Goal: Task Accomplishment & Management: Use online tool/utility

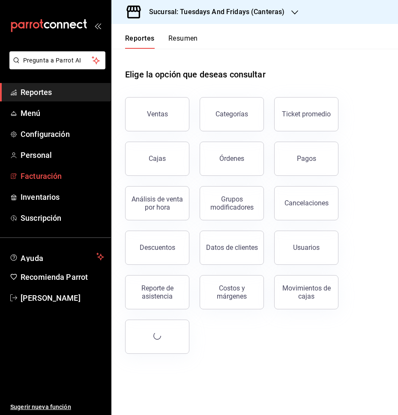
click at [53, 177] on span "Facturación" at bounding box center [62, 176] width 83 height 12
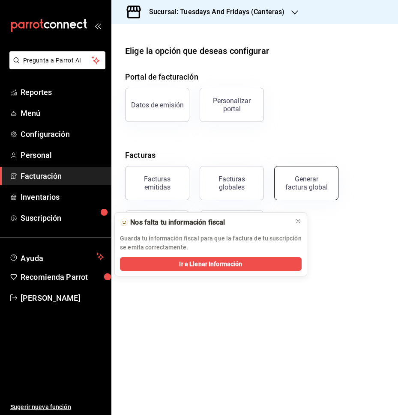
click at [288, 185] on div "Generar factura global" at bounding box center [306, 183] width 43 height 16
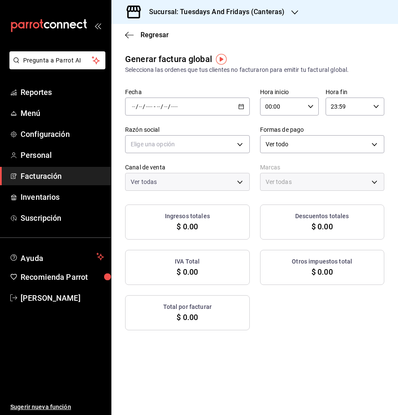
type input "PARROT,UBER_EATS,RAPPI,DIDI_FOOD,ONLINE"
click at [295, 222] on div "Descuentos totales $ 0.00" at bounding box center [322, 222] width 125 height 35
click at [45, 175] on span "Facturación" at bounding box center [62, 176] width 83 height 12
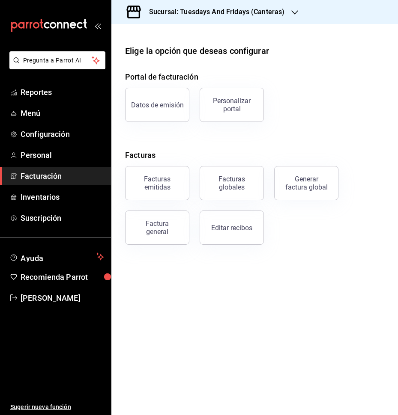
click at [152, 224] on div "Factura general" at bounding box center [157, 228] width 43 height 16
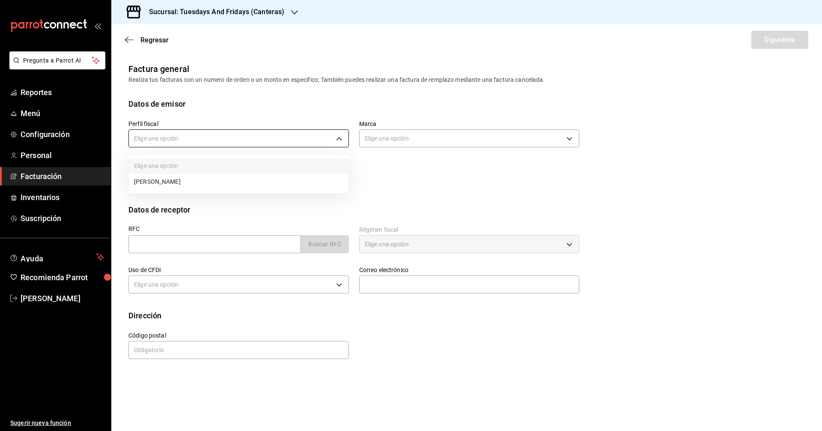
click at [279, 139] on body "Pregunta a Parrot AI Reportes Menú Configuración Personal Facturación Inventari…" at bounding box center [411, 215] width 822 height 431
click at [214, 182] on li "JUAN IGNACIO ACERO PADILLA" at bounding box center [239, 182] width 220 height 16
type input "c9cd24ef-4caf-4a7b-8585-89d79b9dc07f"
type input "72192942-13c2-4f84-be82-f50c87f3379a"
click at [239, 240] on input "text" at bounding box center [214, 244] width 173 height 18
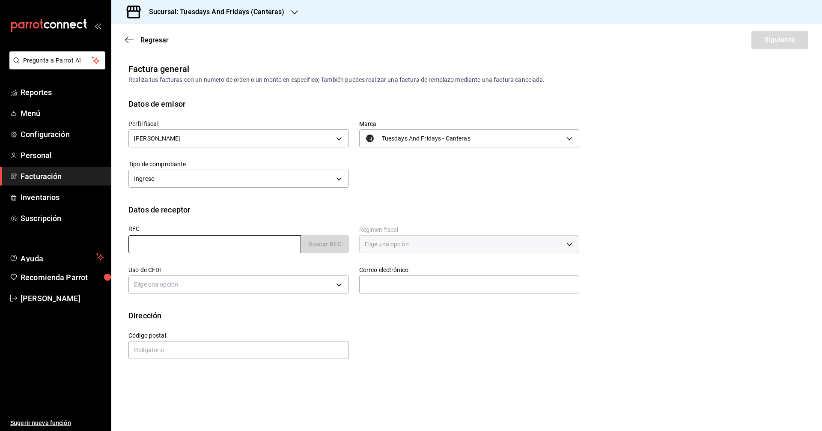
paste input "AECJ790610PX4"
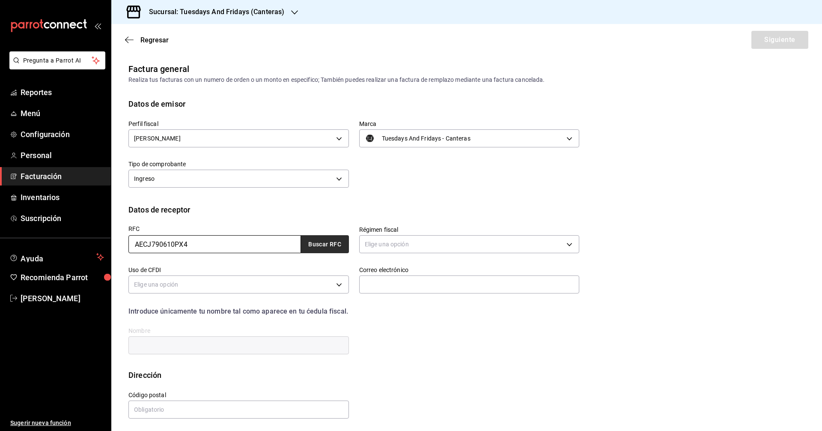
type input "AECJ790610PX4"
click at [318, 240] on button "Buscar RFC" at bounding box center [325, 244] width 48 height 18
type input "626"
type input "G01"
type input "casamezquite.vivero@gmail.com"
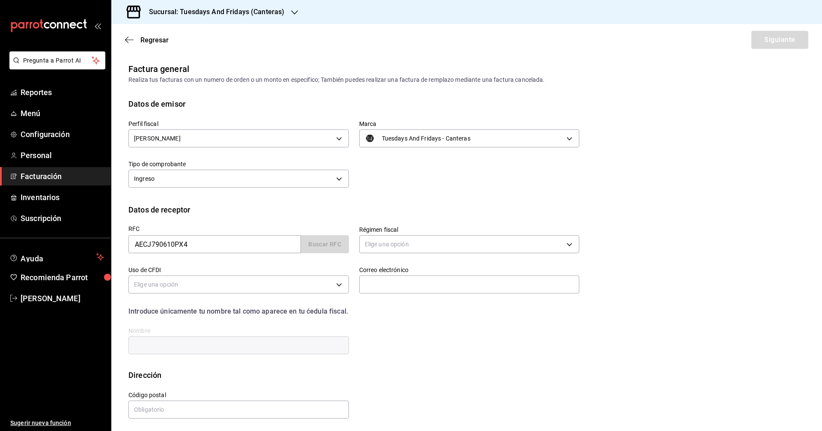
type input "20328"
type input "JUAN DIEGO ARELLANO CRESPO"
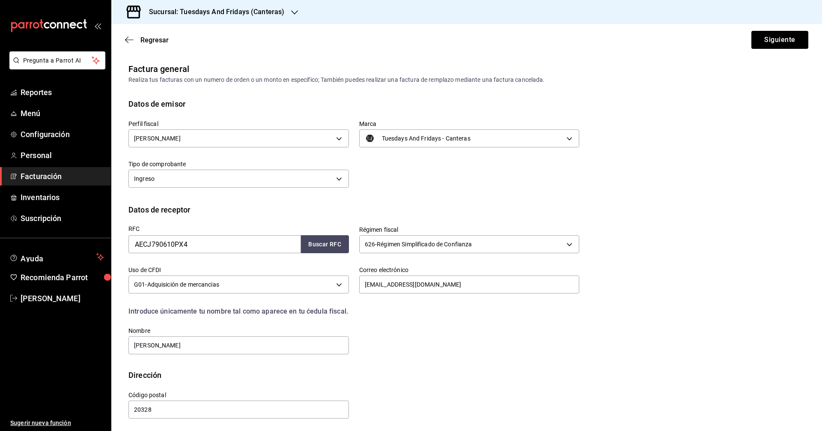
click at [397, 209] on div "Datos de receptor" at bounding box center [466, 210] width 676 height 12
click at [397, 45] on button "Siguiente" at bounding box center [779, 40] width 57 height 18
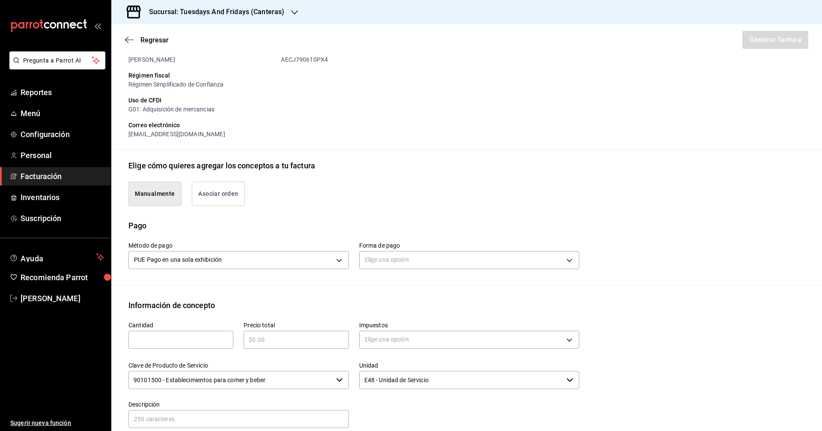
scroll to position [171, 0]
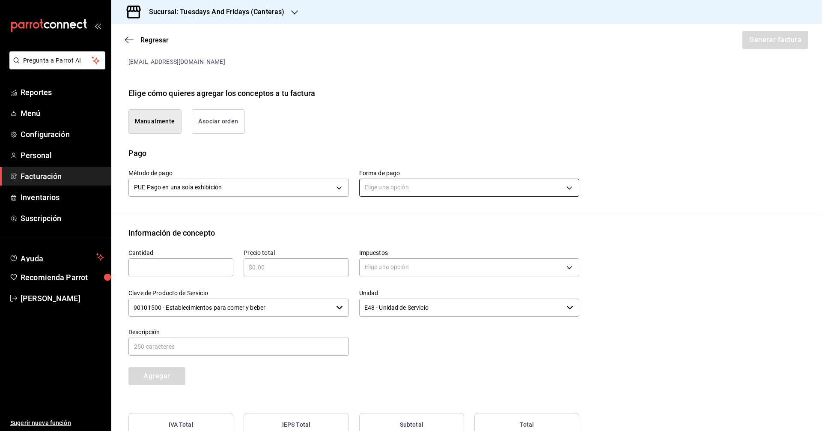
click at [397, 184] on body "Pregunta a Parrot AI Reportes Menú Configuración Personal Facturación Inventari…" at bounding box center [411, 215] width 822 height 431
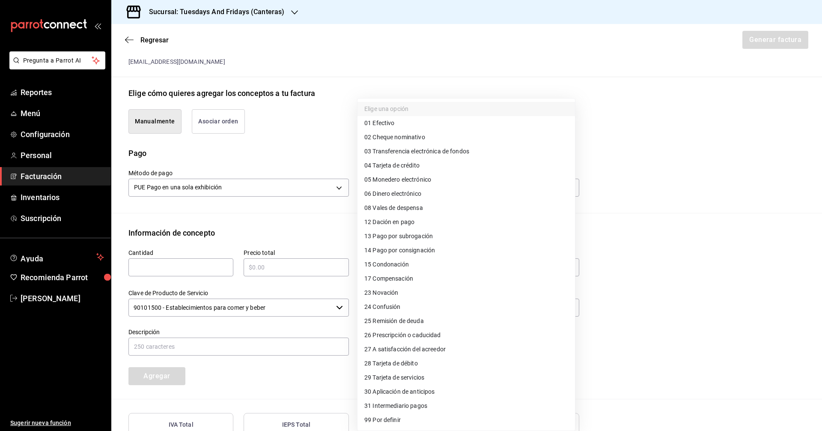
click at [397, 128] on li "01 Efectivo" at bounding box center [467, 123] width 218 height 14
type input "01"
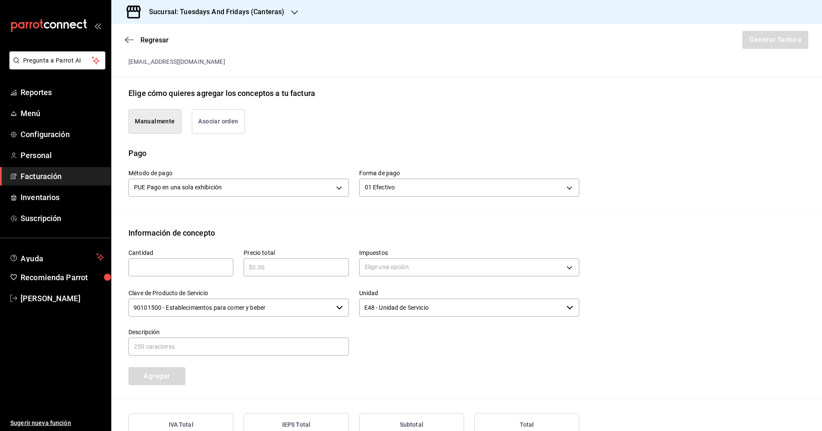
click at [223, 229] on div "Información de concepto" at bounding box center [466, 233] width 676 height 12
click at [179, 264] on input "text" at bounding box center [180, 267] width 105 height 10
type input "4"
click at [274, 266] on input "text" at bounding box center [296, 267] width 105 height 10
type input "$336"
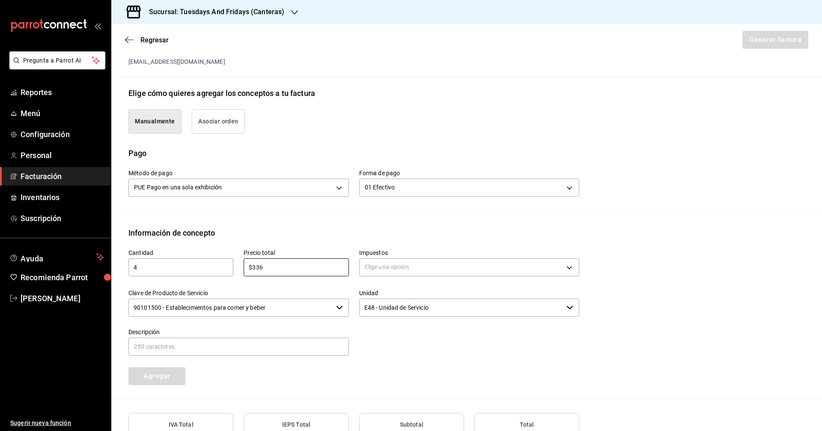
drag, startPoint x: 405, startPoint y: 278, endPoint x: 408, endPoint y: 271, distance: 7.6
click at [397, 276] on div "Impuestos Elige una opción" at bounding box center [469, 264] width 221 height 30
click at [397, 265] on body "Pregunta a Parrot AI Reportes Menú Configuración Personal Facturación Inventari…" at bounding box center [411, 215] width 822 height 431
click at [378, 305] on span "IVA 0%" at bounding box center [373, 308] width 18 height 9
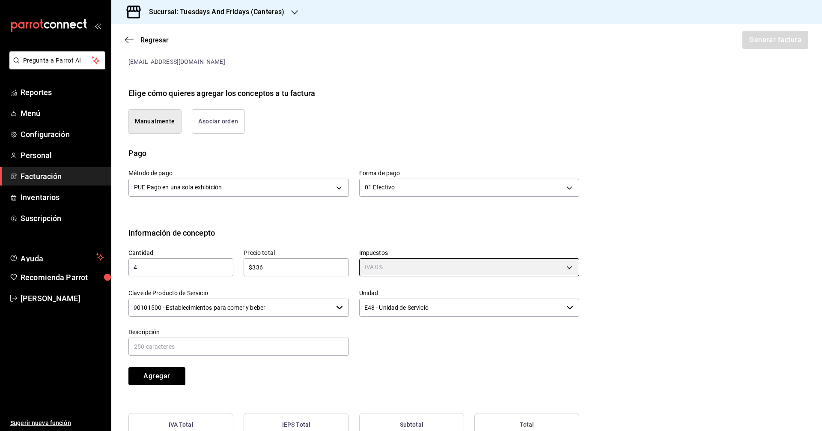
type input "IVA_0"
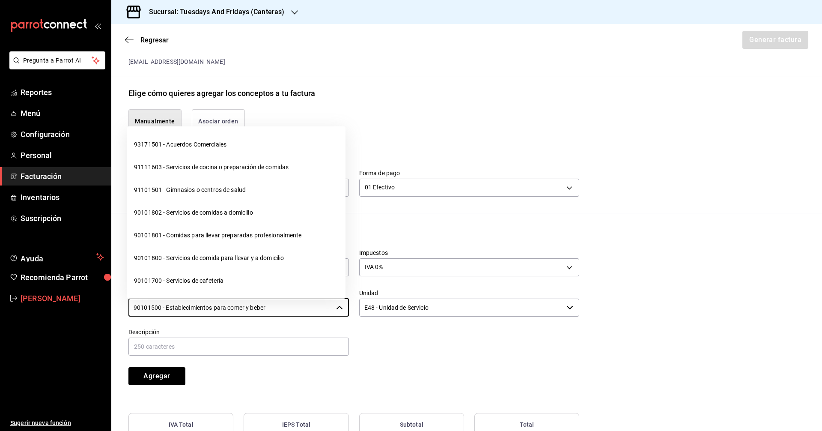
drag, startPoint x: 316, startPoint y: 307, endPoint x: 86, endPoint y: 305, distance: 230.4
click at [86, 305] on div "Pregunta a Parrot AI Reportes Menú Configuración Personal Facturación Inventari…" at bounding box center [411, 215] width 822 height 431
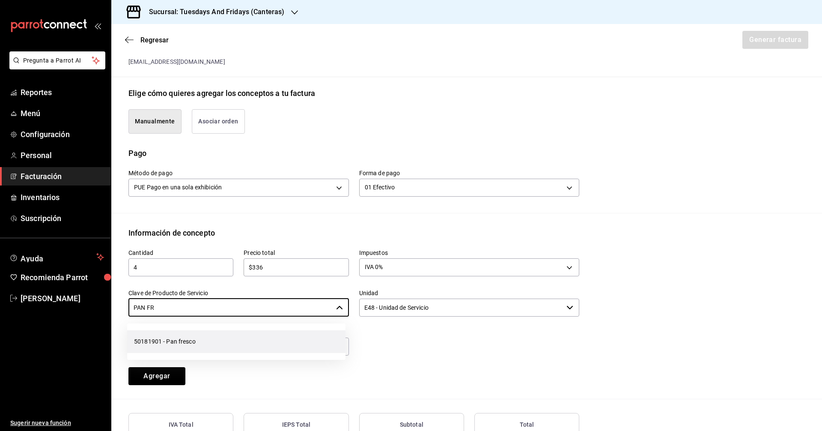
click at [193, 337] on li "50181901 - Pan fresco" at bounding box center [236, 341] width 218 height 23
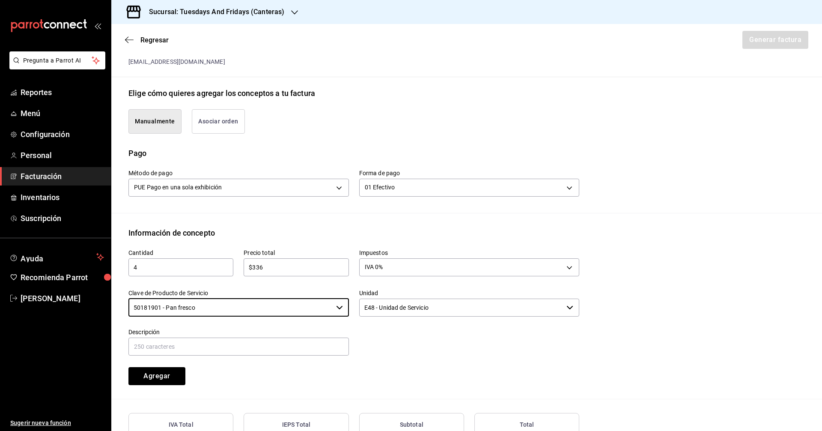
type input "50181901 - Pan fresco"
click at [397, 312] on input "E48 - Unidad de Servicio" at bounding box center [461, 307] width 204 height 18
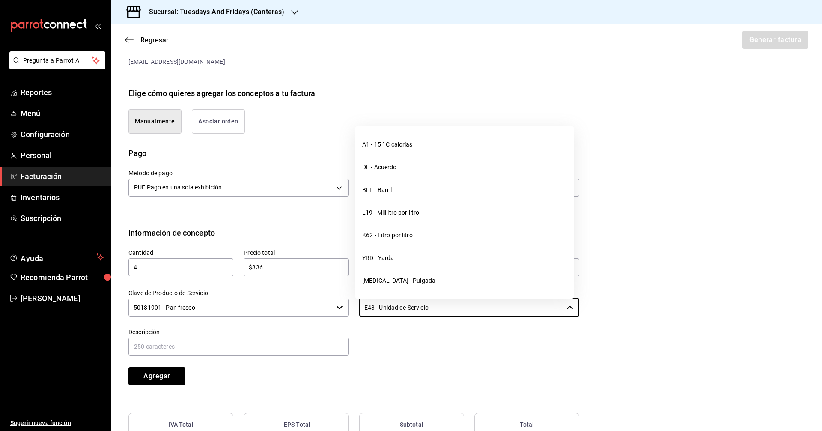
drag, startPoint x: 474, startPoint y: 311, endPoint x: 258, endPoint y: 295, distance: 216.9
click at [258, 295] on div "Cantidad 4 ​ Precio total $336 ​ Impuestos IVA 0% IVA_0 Clave de Producto de Se…" at bounding box center [348, 311] width 461 height 146
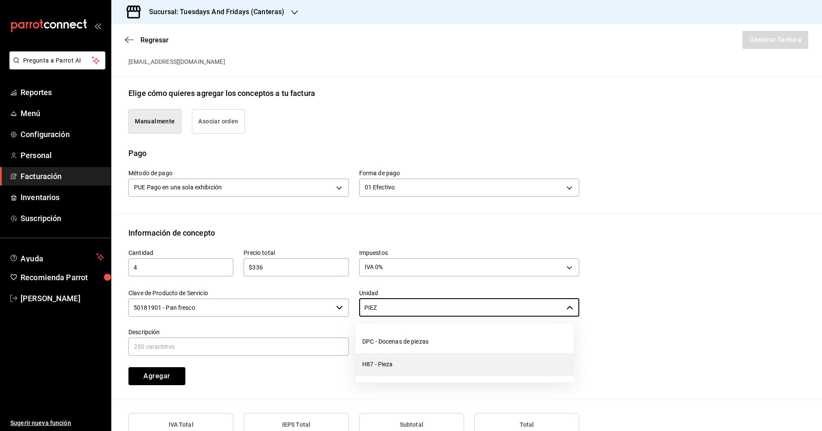
click at [380, 363] on li "H87 - Pieza" at bounding box center [464, 364] width 218 height 23
type input "H87 - Pieza"
click at [292, 345] on input "text" at bounding box center [238, 346] width 221 height 18
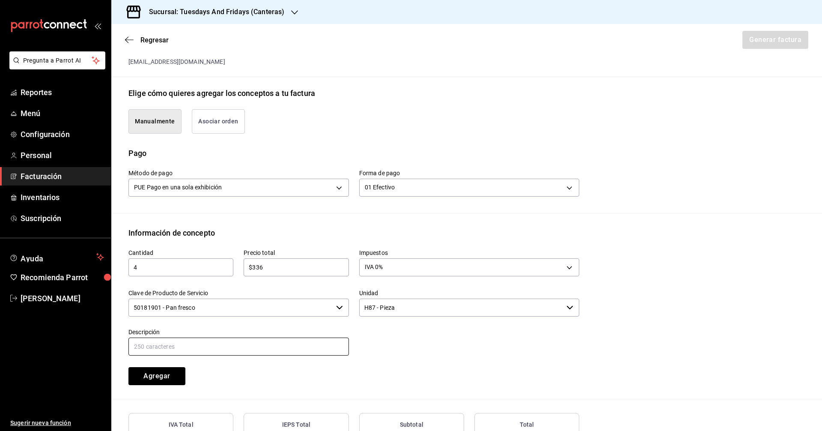
type input "Multigrano"
click at [160, 374] on button "Agregar" at bounding box center [156, 376] width 57 height 18
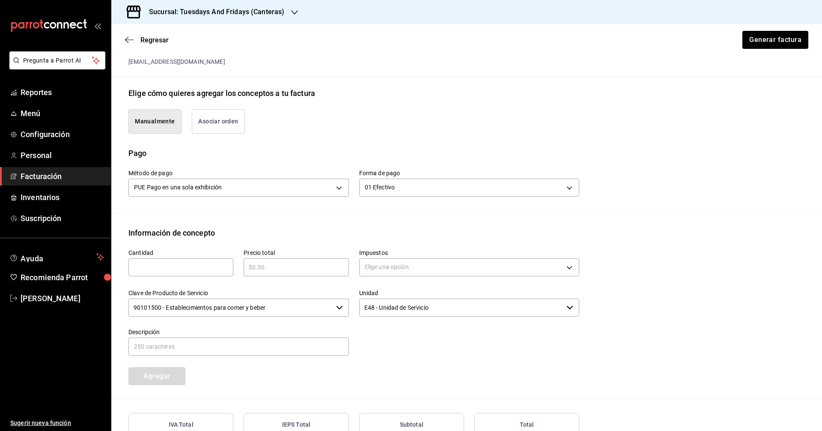
click at [397, 365] on div "Cantidad ​ Precio total ​ Impuestos Elige una opción Clave de Producto de Servi…" at bounding box center [348, 311] width 461 height 146
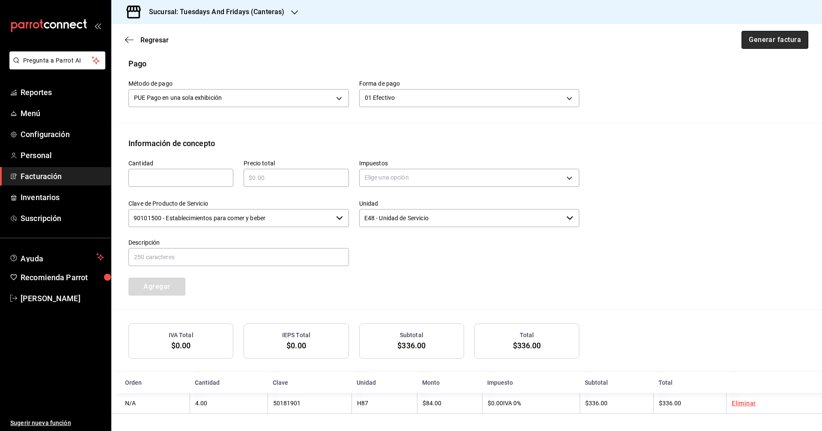
click at [397, 40] on button "Generar factura" at bounding box center [775, 40] width 67 height 18
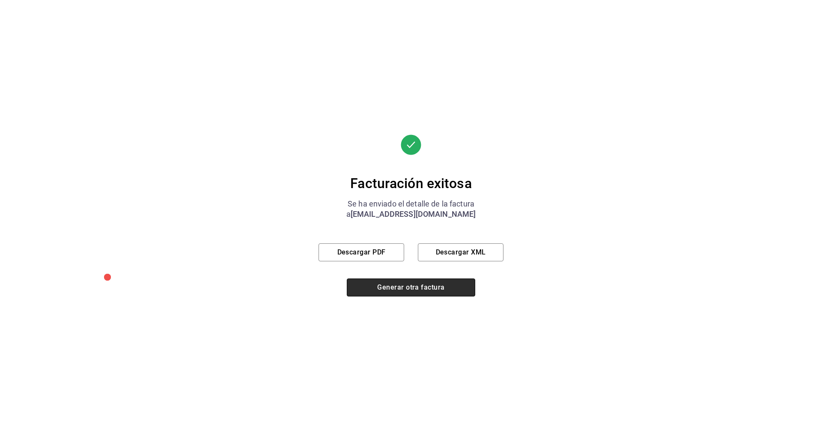
click at [392, 283] on button "Generar otra factura" at bounding box center [411, 287] width 128 height 18
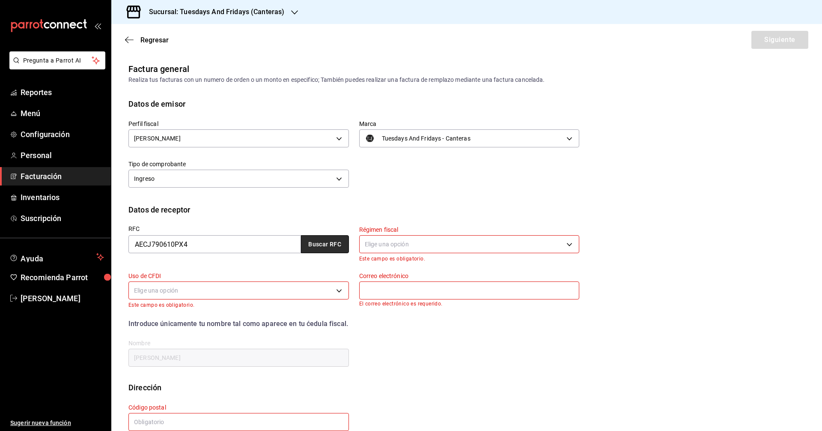
click at [322, 246] on button "Buscar RFC" at bounding box center [325, 244] width 48 height 18
type input "626"
type input "G01"
type input "casamezquite.vivero@gmail.com"
type input "20328"
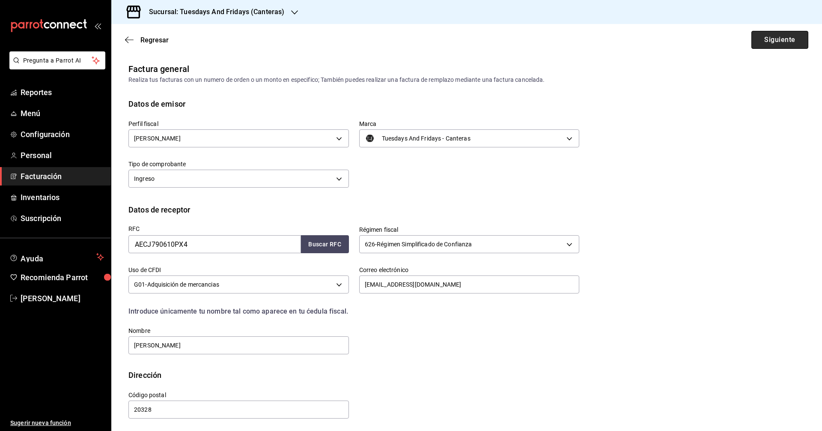
click at [397, 41] on button "Siguiente" at bounding box center [779, 40] width 57 height 18
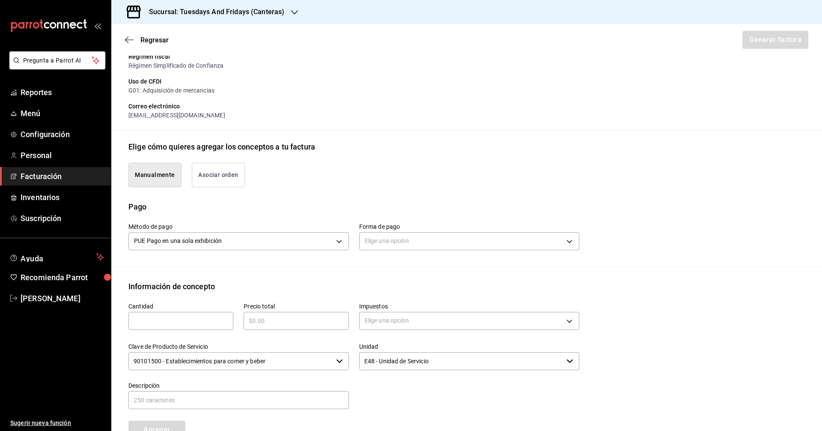
scroll to position [128, 0]
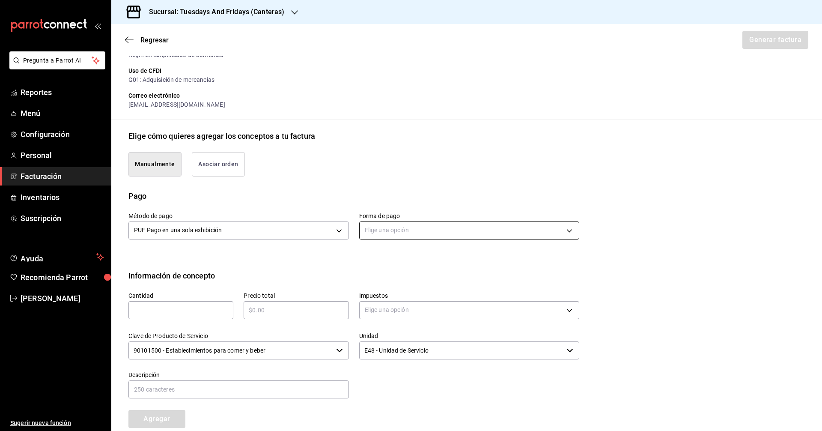
click at [397, 221] on body "Pregunta a Parrot AI Reportes Menú Configuración Personal Facturación Inventari…" at bounding box center [411, 215] width 822 height 431
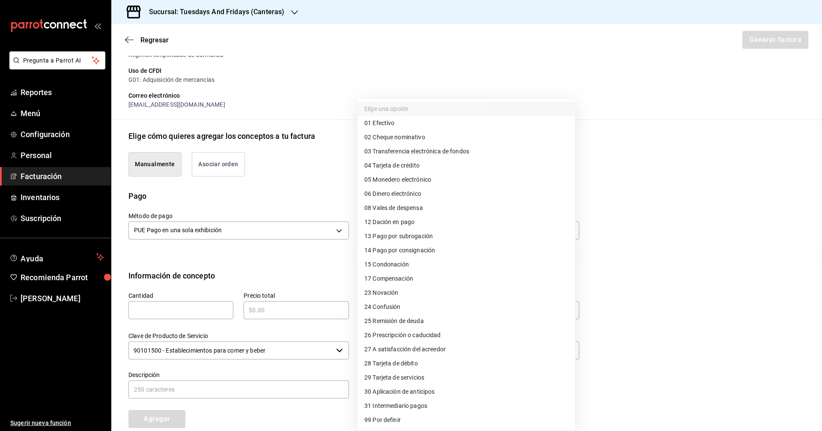
click at [397, 128] on li "01 Efectivo" at bounding box center [467, 123] width 218 height 14
type input "01"
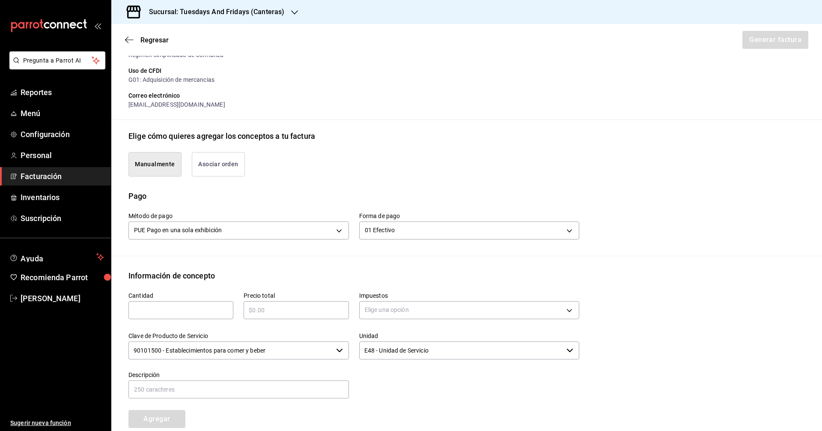
drag, startPoint x: 245, startPoint y: 272, endPoint x: 211, endPoint y: 295, distance: 41.0
click at [245, 272] on div "Información de concepto" at bounding box center [466, 276] width 676 height 12
click at [195, 305] on input "text" at bounding box center [180, 310] width 105 height 10
type input "6"
type input "3"
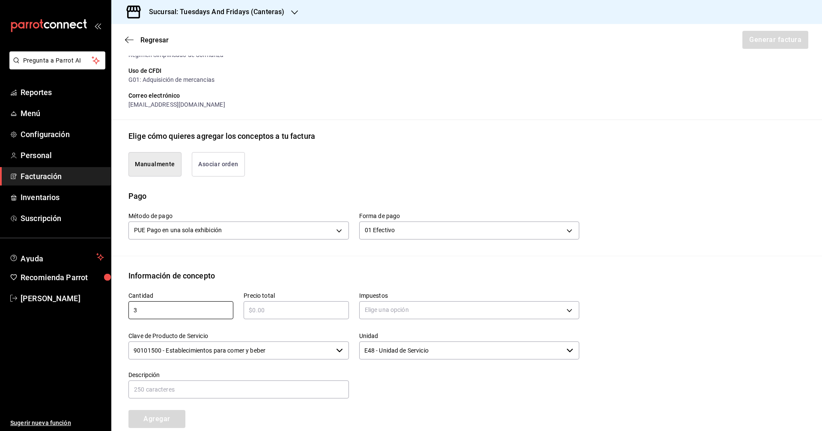
click at [259, 308] on input "text" at bounding box center [296, 310] width 105 height 10
type input "$252"
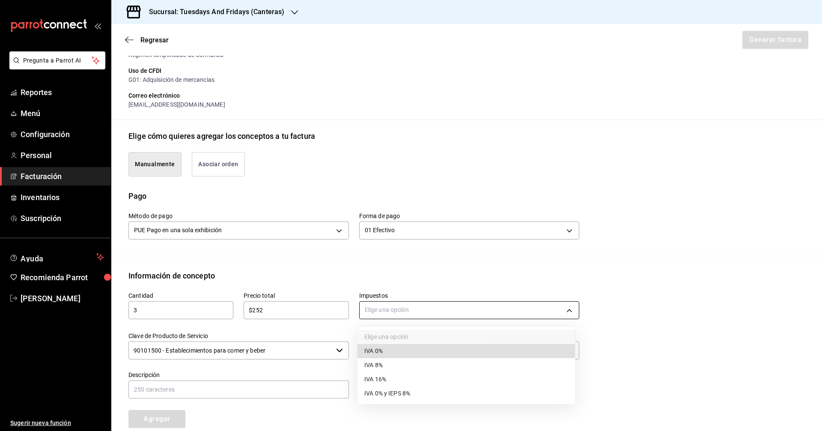
click at [378, 309] on body "Pregunta a Parrot AI Reportes Menú Configuración Personal Facturación Inventari…" at bounding box center [411, 215] width 822 height 431
click at [367, 351] on span "IVA 0%" at bounding box center [373, 350] width 18 height 9
type input "IVA_0"
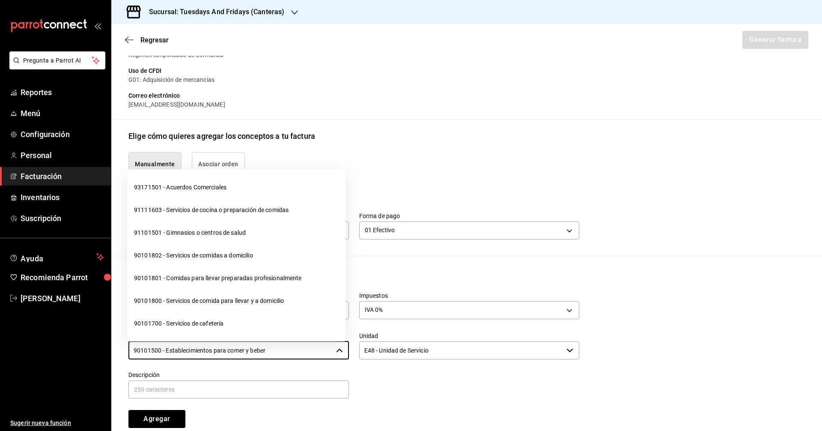
drag, startPoint x: 297, startPoint y: 354, endPoint x: 77, endPoint y: 334, distance: 220.6
click at [77, 334] on div "Pregunta a Parrot AI Reportes Menú Configuración Personal Facturación Inventari…" at bounding box center [411, 215] width 822 height 431
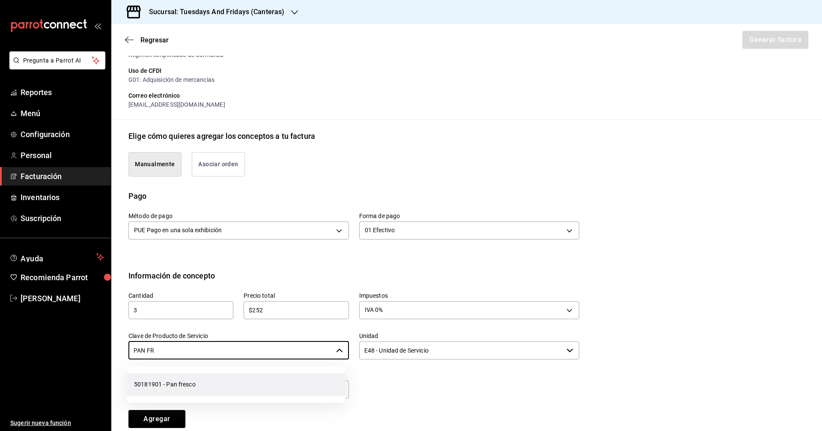
click at [184, 393] on li "50181901 - Pan fresco" at bounding box center [236, 384] width 218 height 23
type input "50181901 - Pan fresco"
click at [383, 355] on input "E48 - Unidad de Servicio" at bounding box center [461, 350] width 204 height 18
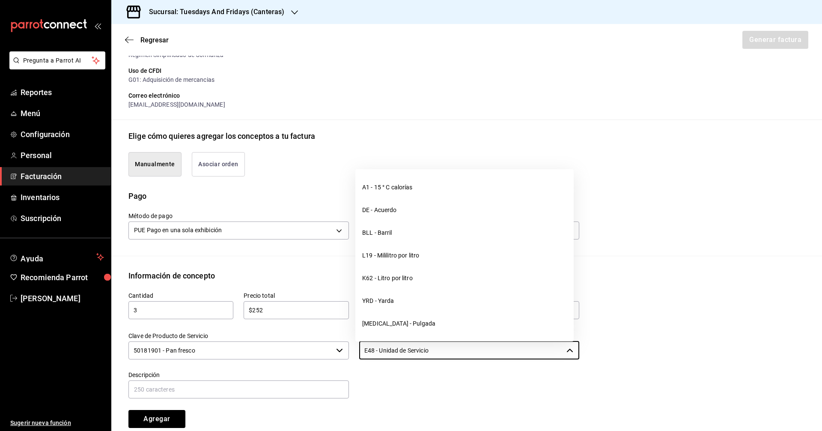
scroll to position [11, 0]
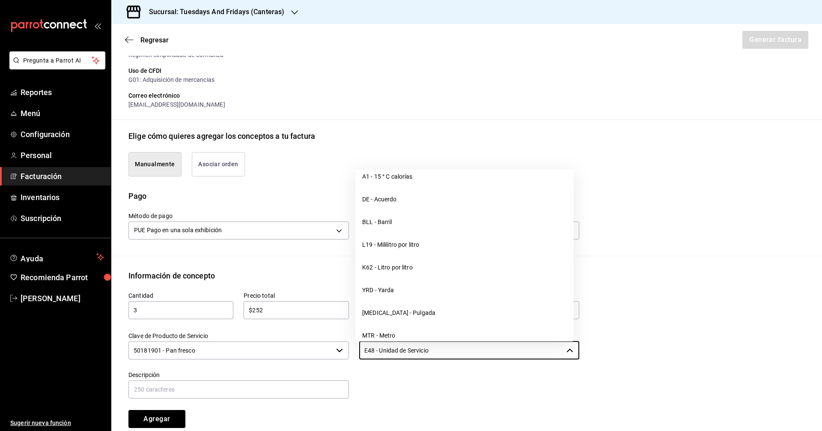
click at [258, 321] on div "Cantidad 3 ​ Precio total $252 ​ Impuestos IVA 0% IVA_0 Clave de Producto de Se…" at bounding box center [348, 354] width 461 height 146
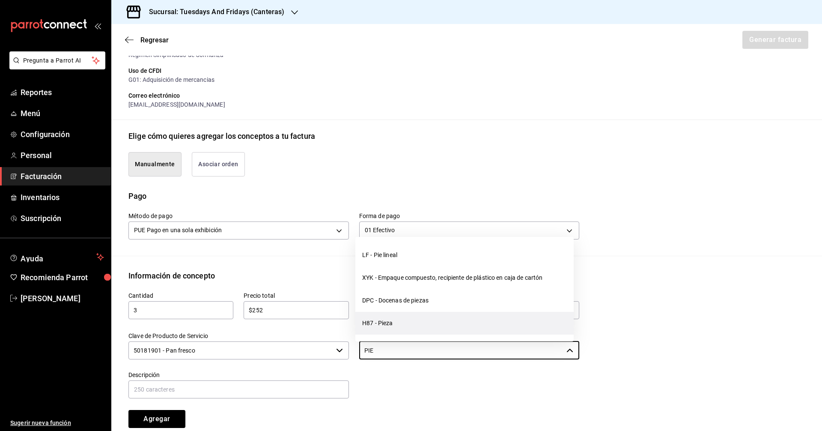
click at [383, 329] on li "H87 - Pieza" at bounding box center [464, 323] width 218 height 23
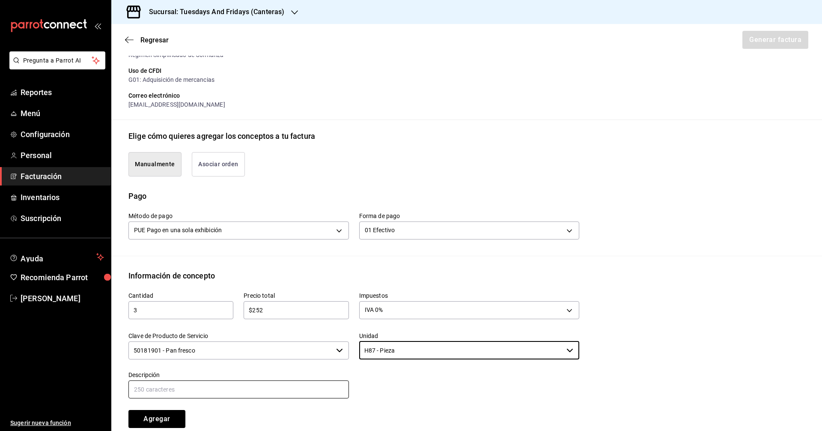
type input "H87 - Pieza"
click at [302, 384] on input "text" at bounding box center [238, 389] width 221 height 18
drag, startPoint x: 104, startPoint y: 387, endPoint x: 83, endPoint y: 386, distance: 21.9
click at [83, 386] on div "Pregunta a Parrot AI Reportes Menú Configuración Personal Facturación Inventari…" at bounding box center [411, 215] width 822 height 431
type input "Multigrano"
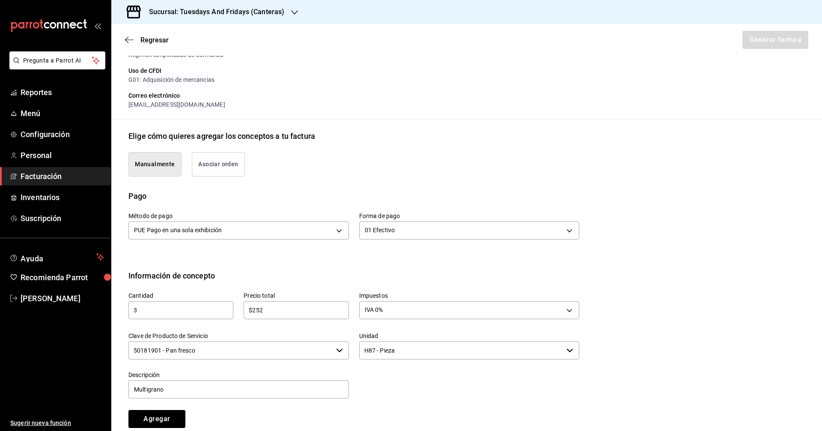
click at [217, 415] on div "Agregar" at bounding box center [175, 413] width 115 height 28
click at [149, 414] on button "Agregar" at bounding box center [156, 419] width 57 height 18
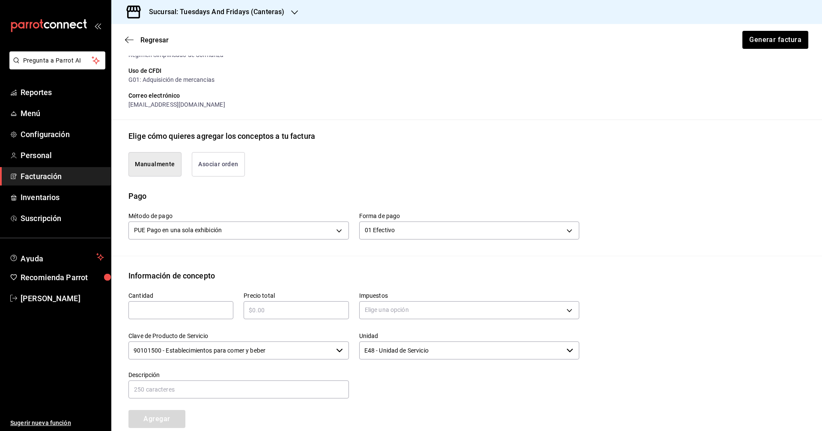
click at [195, 310] on input "text" at bounding box center [180, 310] width 105 height 10
type input "15"
click at [279, 310] on input "text" at bounding box center [296, 310] width 105 height 10
type input "$480"
click at [383, 318] on body "Pregunta a Parrot AI Reportes Menú Configuración Personal Facturación Inventari…" at bounding box center [411, 215] width 822 height 431
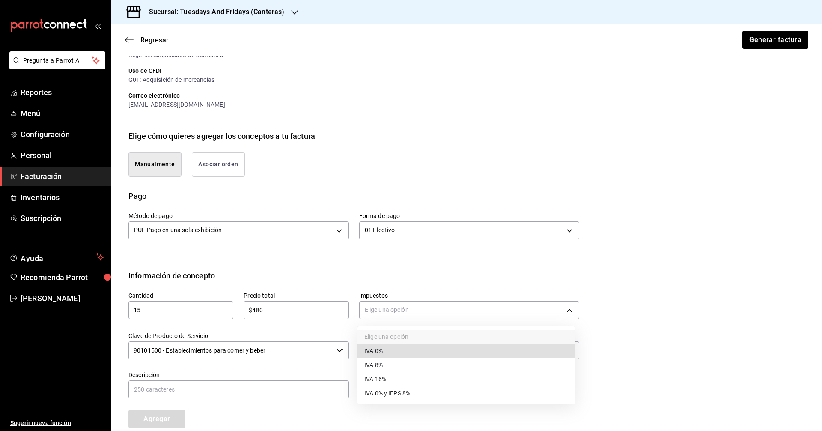
click at [369, 350] on span "IVA 0%" at bounding box center [373, 350] width 18 height 9
type input "IVA_0"
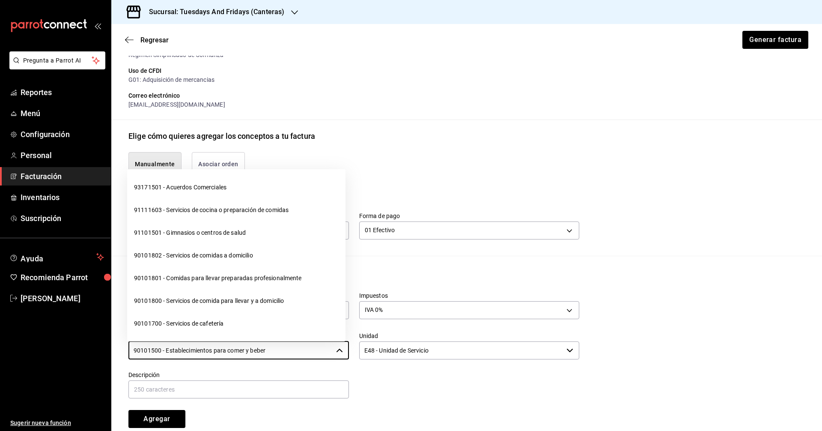
drag, startPoint x: 301, startPoint y: 348, endPoint x: 112, endPoint y: 334, distance: 189.3
click at [112, 334] on div "Información de concepto Cantidad 15 ​ Precio total $480 ​ Impuestos IVA 0% IVA_…" at bounding box center [466, 356] width 711 height 172
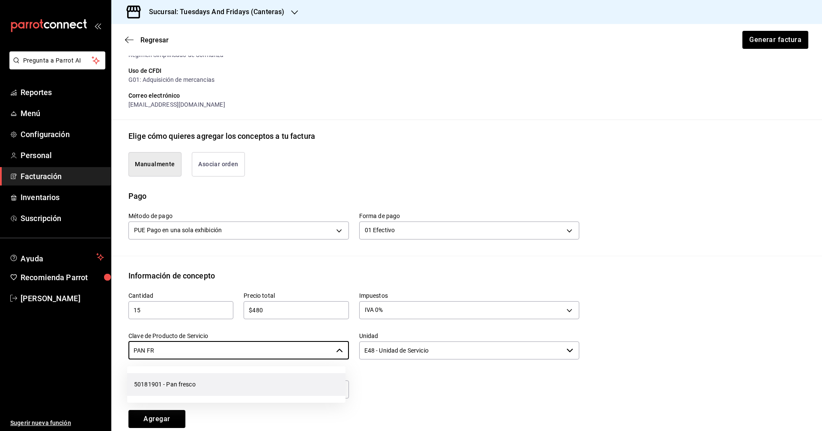
click at [176, 376] on li "50181901 - Pan fresco" at bounding box center [236, 384] width 218 height 23
type input "50181901 - Pan fresco"
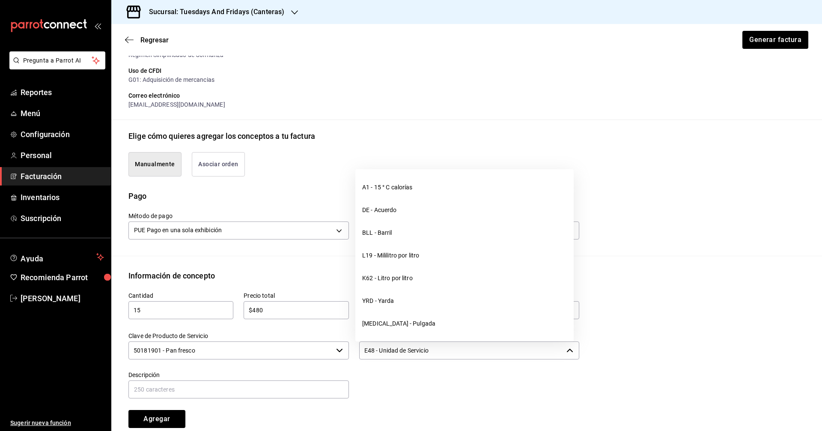
click at [390, 358] on input "E48 - Unidad de Servicio" at bounding box center [461, 350] width 204 height 18
drag, startPoint x: 435, startPoint y: 349, endPoint x: 300, endPoint y: 346, distance: 134.9
click at [300, 346] on div "Cantidad 15 ​ Precio total $480 ​ Impuestos IVA 0% IVA_0 Clave de Producto de S…" at bounding box center [348, 354] width 461 height 146
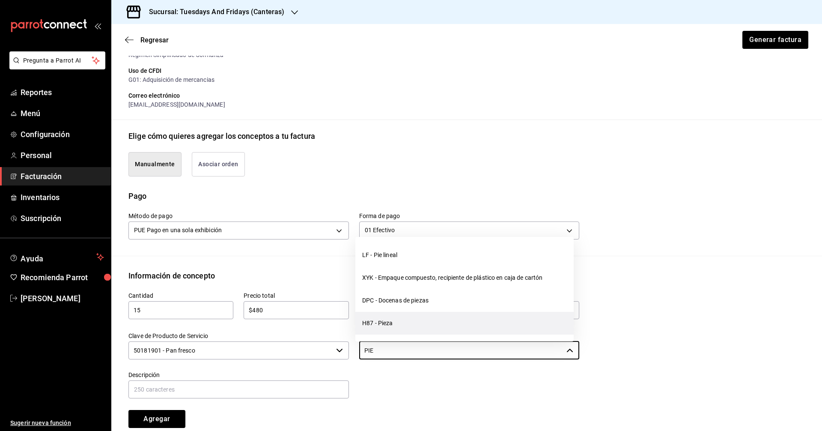
drag, startPoint x: 413, startPoint y: 330, endPoint x: 248, endPoint y: 365, distance: 168.5
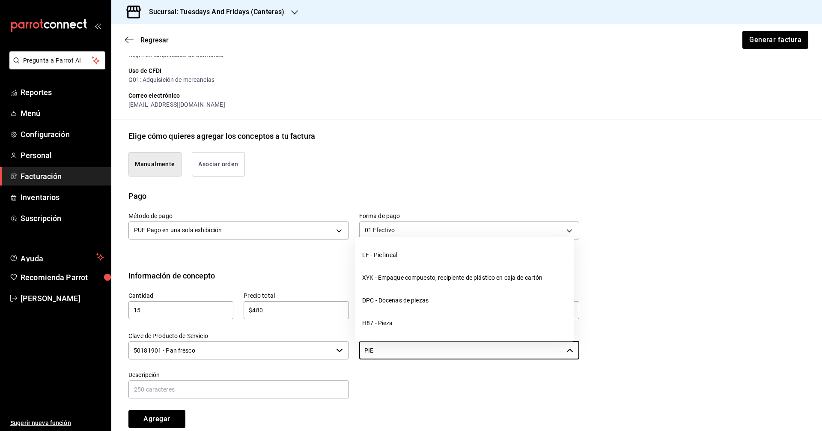
click at [397, 330] on li "H87 - Pieza" at bounding box center [464, 323] width 218 height 23
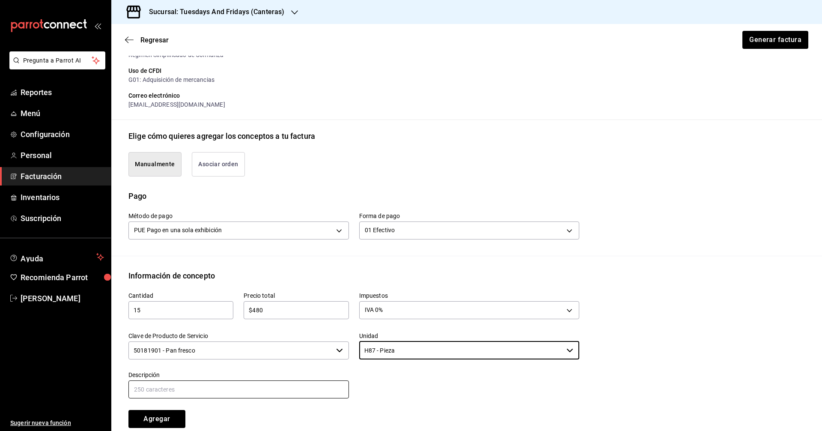
type input "H87 - Pieza"
click at [231, 381] on input "text" at bounding box center [238, 389] width 221 height 18
type input "Brownie"
click at [204, 405] on div "Agregar" at bounding box center [175, 413] width 115 height 28
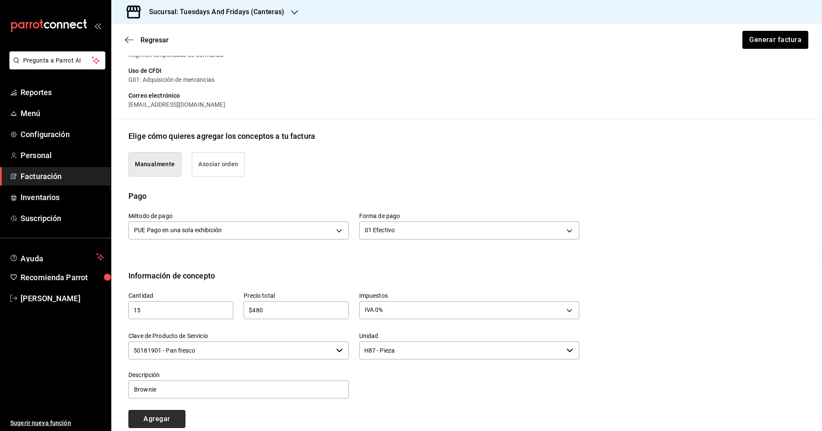
click at [163, 415] on button "Agregar" at bounding box center [156, 419] width 57 height 18
click at [397, 401] on div "Cantidad ​ Precio total ​ Impuestos Elige una opción Clave de Producto de Servi…" at bounding box center [348, 354] width 461 height 146
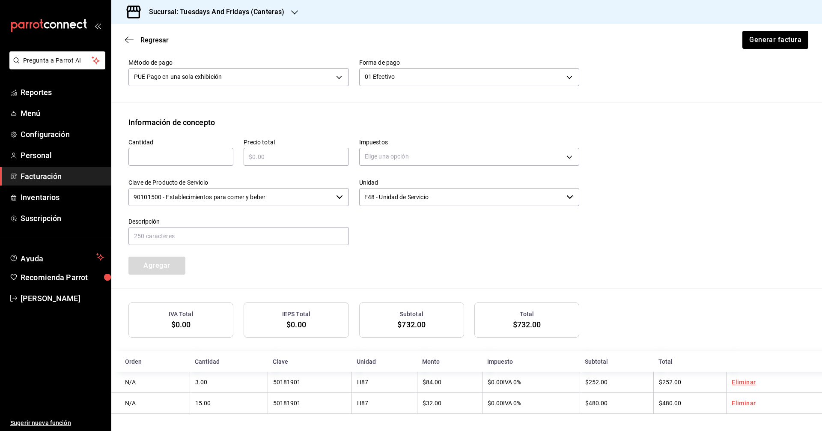
click at [397, 252] on div "Cantidad ​ Precio total ​ Impuestos Elige una opción Clave de Producto de Servi…" at bounding box center [466, 208] width 676 height 160
click at [397, 42] on button "Generar factura" at bounding box center [775, 40] width 67 height 18
